Goal: Find specific page/section: Find specific page/section

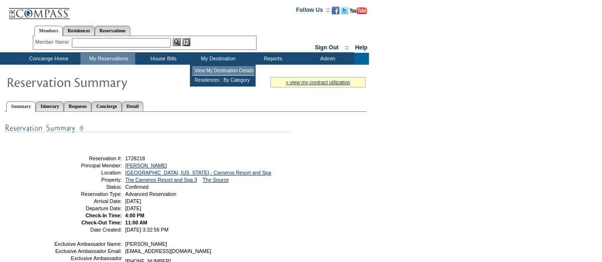
click at [221, 70] on td "View My Destination Details" at bounding box center [223, 71] width 62 height 10
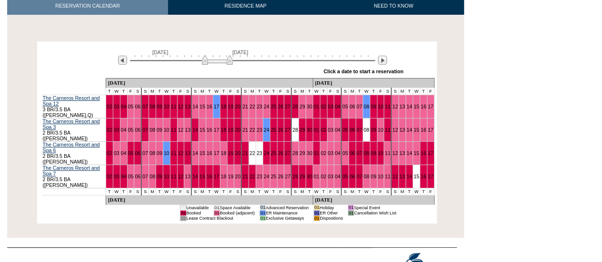
scroll to position [152, 0]
